Goal: Navigation & Orientation: Find specific page/section

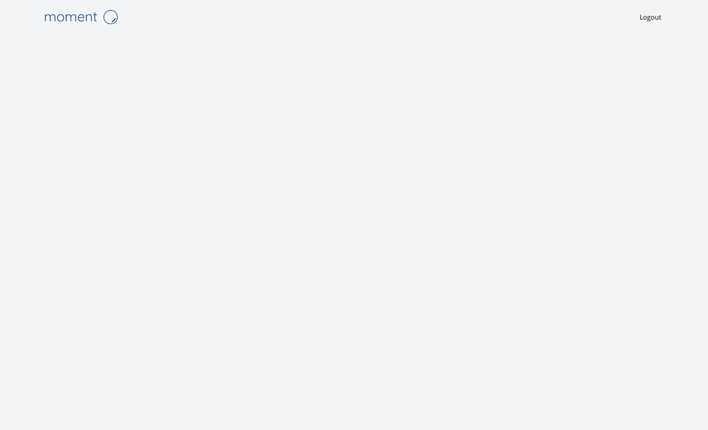
click at [444, 42] on div at bounding box center [354, 251] width 628 height 434
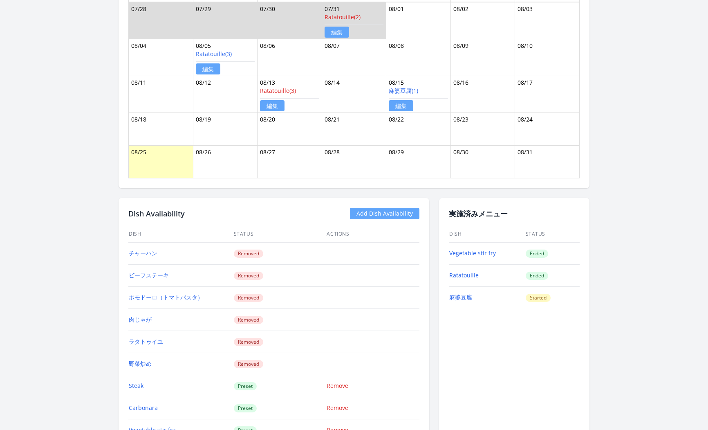
scroll to position [555, 0]
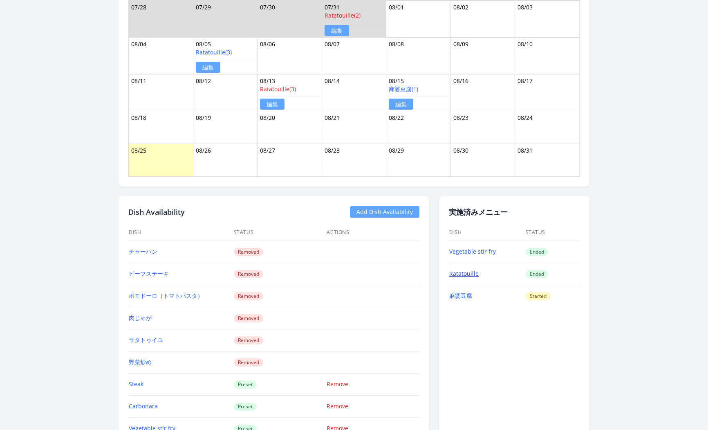
click at [470, 271] on link "Ratatouille" at bounding box center [463, 273] width 29 height 8
click at [470, 247] on link "Vegetable stir fry" at bounding box center [472, 251] width 47 height 8
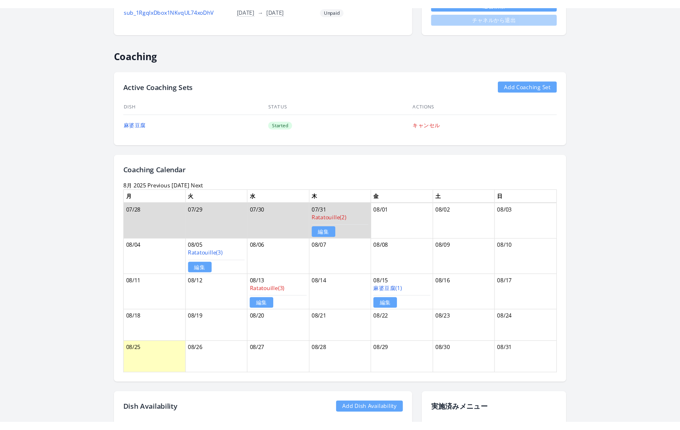
scroll to position [0, 0]
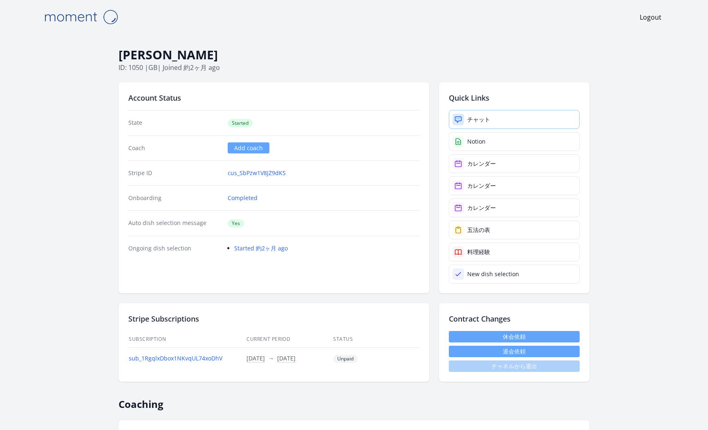
click at [490, 115] on link "チャット" at bounding box center [514, 119] width 131 height 19
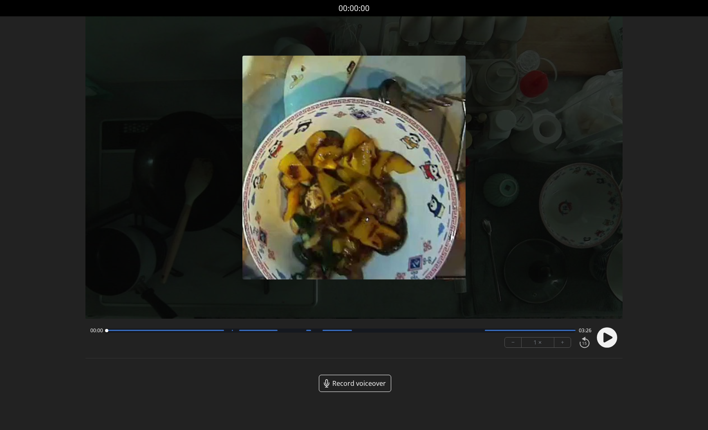
click at [357, 385] on span "Record voiceover" at bounding box center [359, 383] width 54 height 10
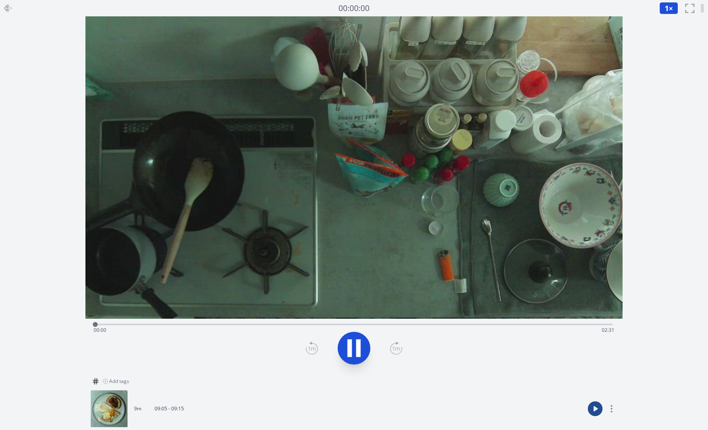
scroll to position [165, 0]
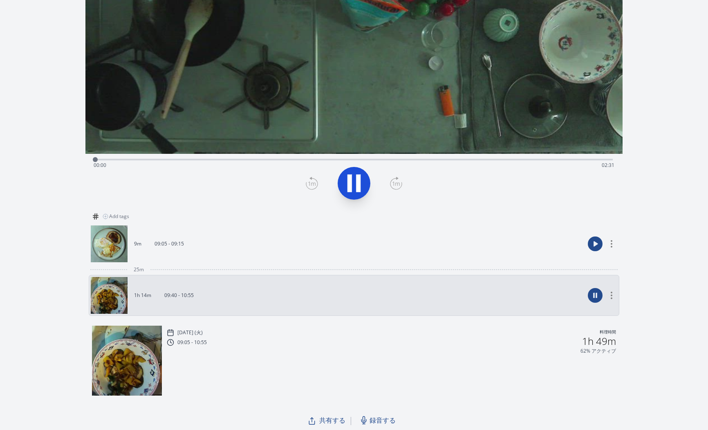
click at [326, 421] on span "共有する" at bounding box center [332, 420] width 26 height 10
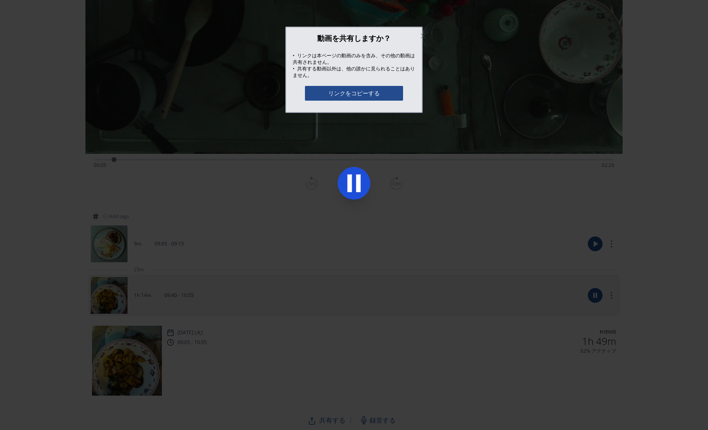
click at [344, 94] on button "リンクをコピーする" at bounding box center [354, 93] width 98 height 15
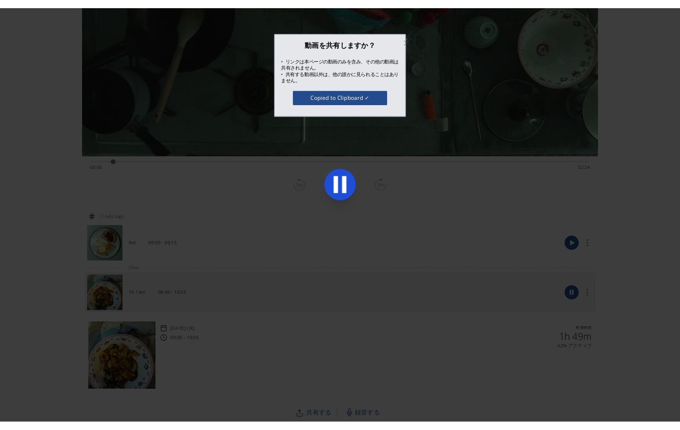
scroll to position [102, 0]
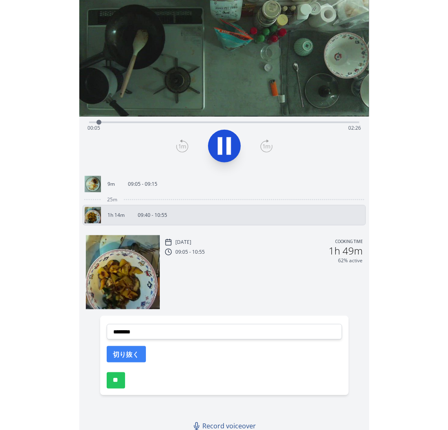
scroll to position [61, 0]
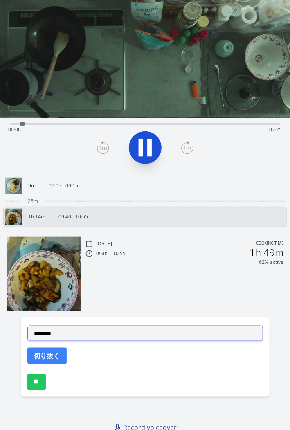
click at [187, 331] on select "**********" at bounding box center [144, 333] width 235 height 16
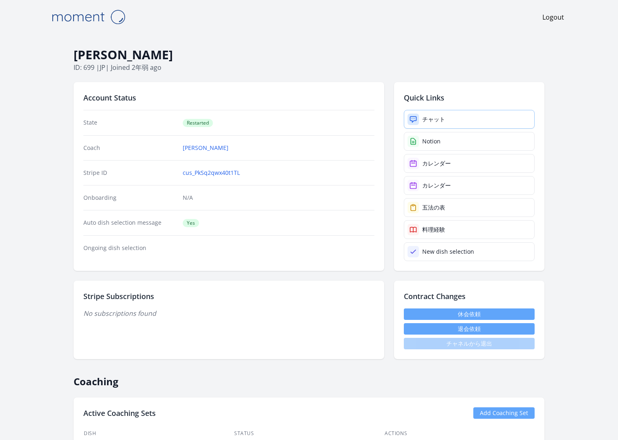
click at [451, 126] on link "チャット" at bounding box center [469, 119] width 131 height 19
click at [450, 55] on h1 "Kenshi Shiode" at bounding box center [309, 55] width 471 height 16
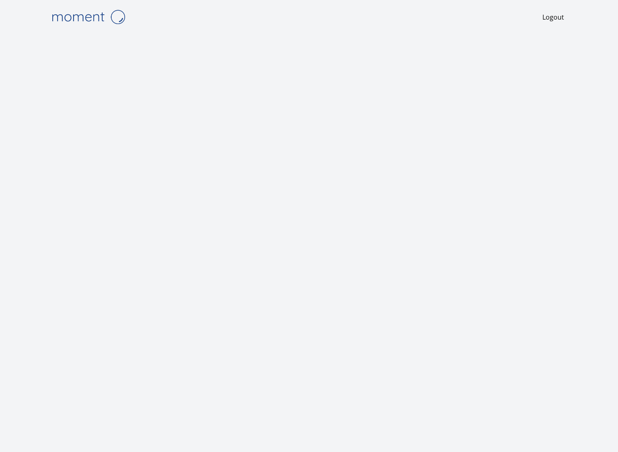
click at [90, 14] on img at bounding box center [88, 17] width 82 height 21
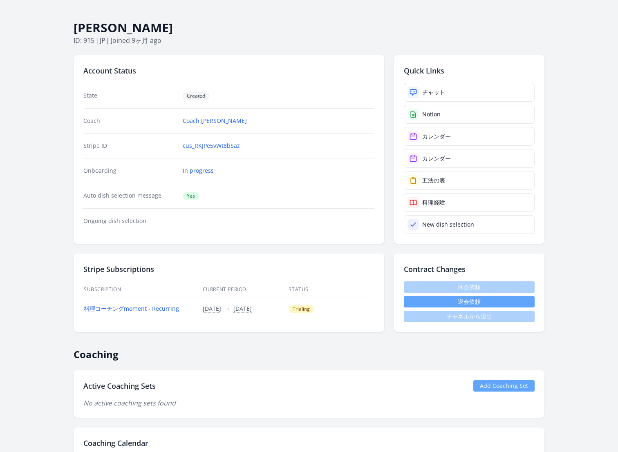
scroll to position [28, 0]
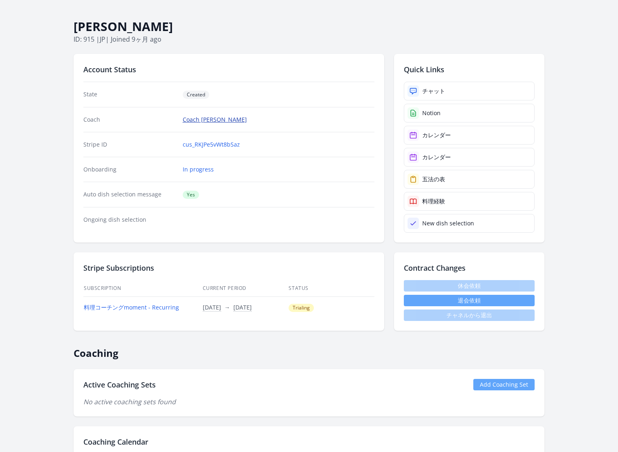
click at [204, 119] on link "Coach [PERSON_NAME]" at bounding box center [215, 120] width 64 height 8
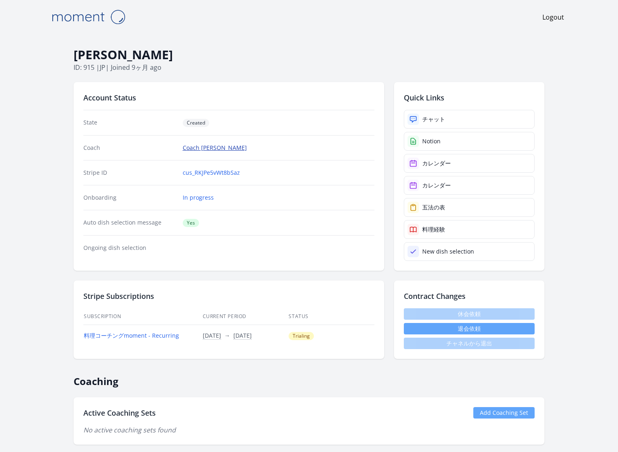
click at [199, 148] on link "Coach [PERSON_NAME]" at bounding box center [215, 148] width 64 height 8
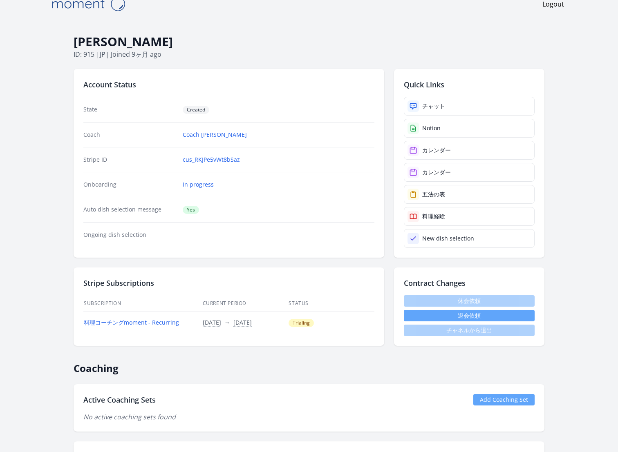
scroll to position [16, 0]
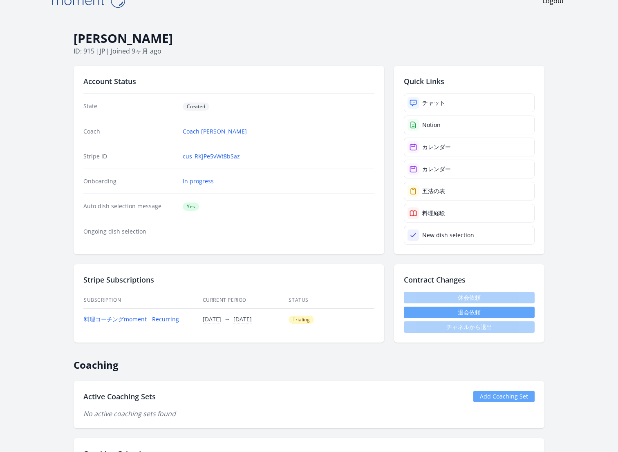
click at [306, 130] on dd "Coach [PERSON_NAME]" at bounding box center [279, 132] width 192 height 8
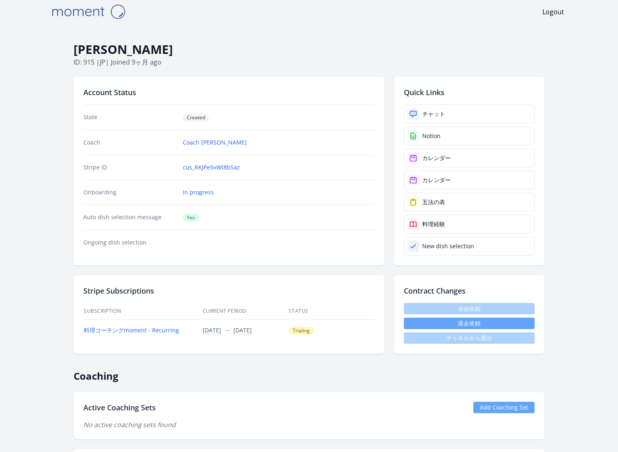
scroll to position [7, 0]
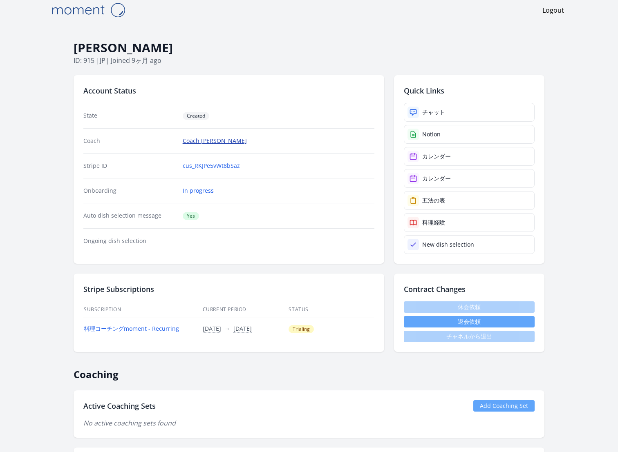
click at [195, 141] on link "Coach [PERSON_NAME]" at bounding box center [215, 141] width 64 height 8
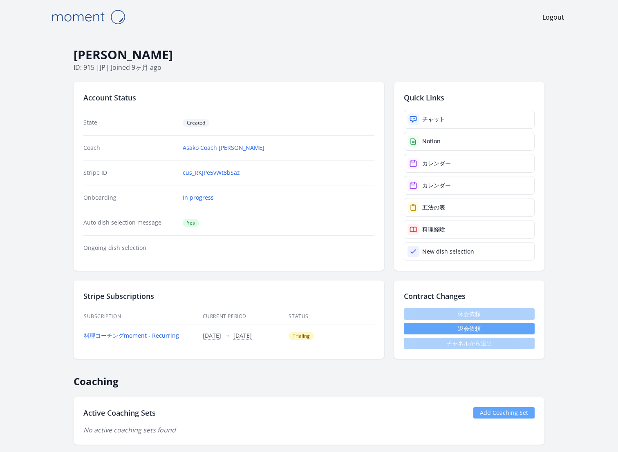
click at [256, 88] on div "Account Status State Created Coach Asako Coach Harada Stripe ID cus_RKJPe5vWt8b…" at bounding box center [229, 176] width 311 height 189
click at [293, 148] on dd "Asako Coach Harada" at bounding box center [279, 148] width 192 height 8
click at [254, 145] on dd "Asako Coach Harada" at bounding box center [279, 148] width 192 height 8
click at [217, 146] on link "Asako Coach Harada" at bounding box center [224, 148] width 82 height 8
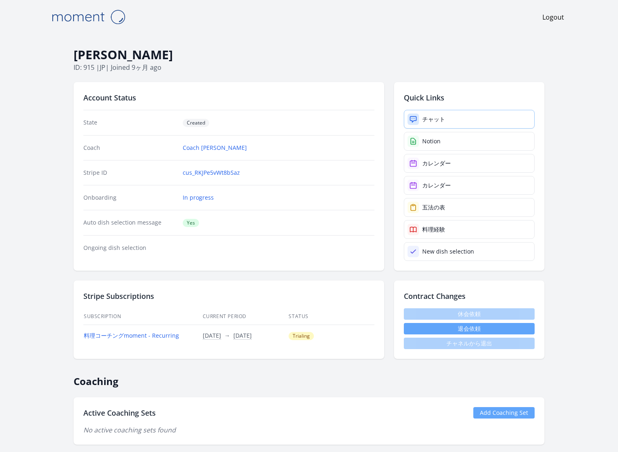
click at [465, 119] on link "チャット" at bounding box center [469, 119] width 131 height 19
